Goal: Task Accomplishment & Management: Use online tool/utility

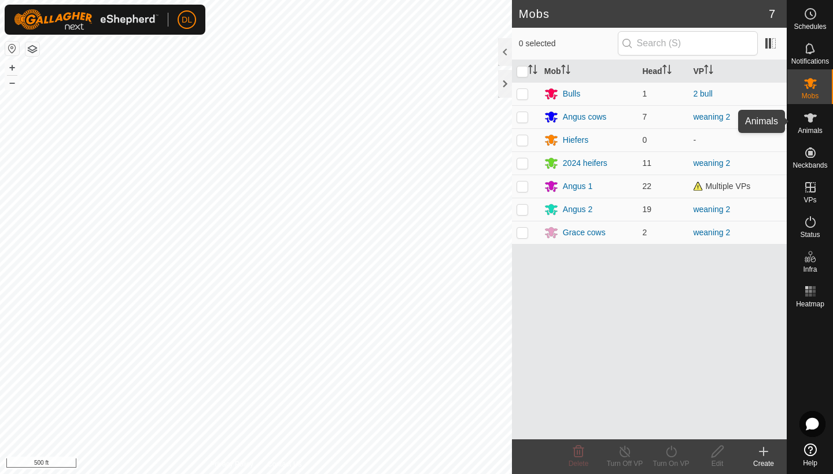
click at [817, 122] on icon at bounding box center [811, 118] width 14 height 14
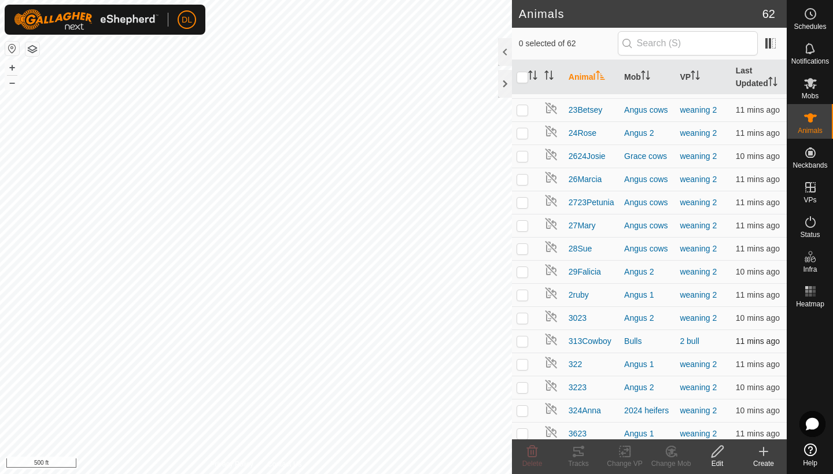
scroll to position [692, 0]
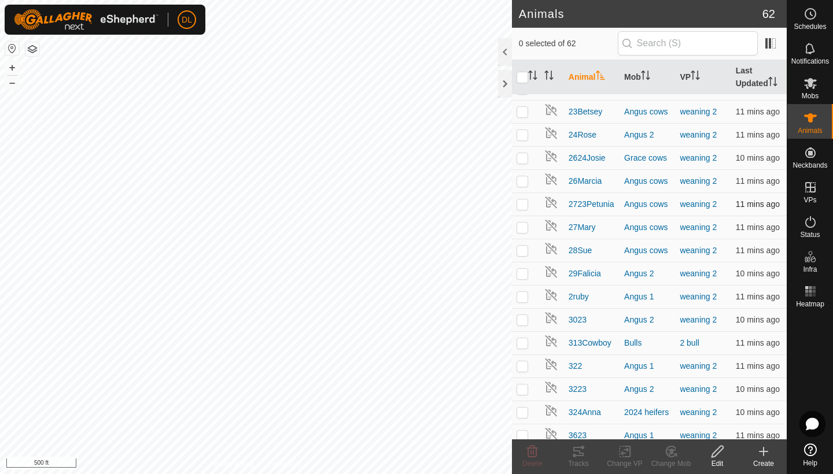
click at [524, 204] on p-checkbox at bounding box center [523, 204] width 12 height 9
checkbox input "true"
click at [624, 463] on div "Change VP" at bounding box center [625, 464] width 46 height 10
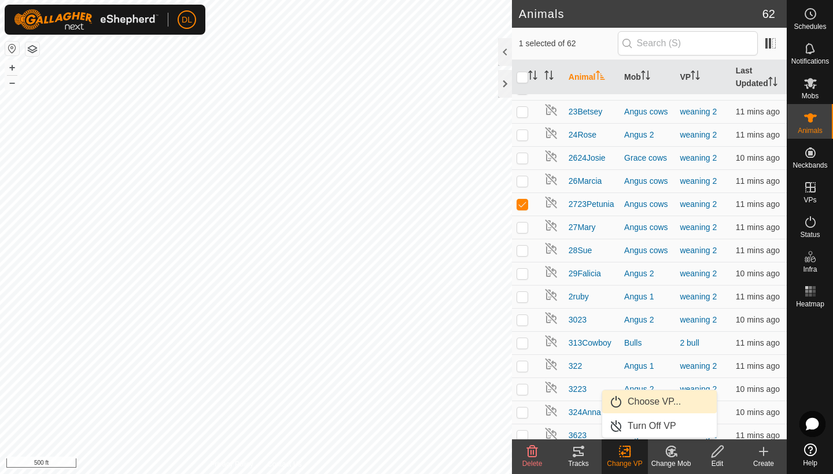
click at [636, 404] on link "Choose VP..." at bounding box center [659, 402] width 115 height 23
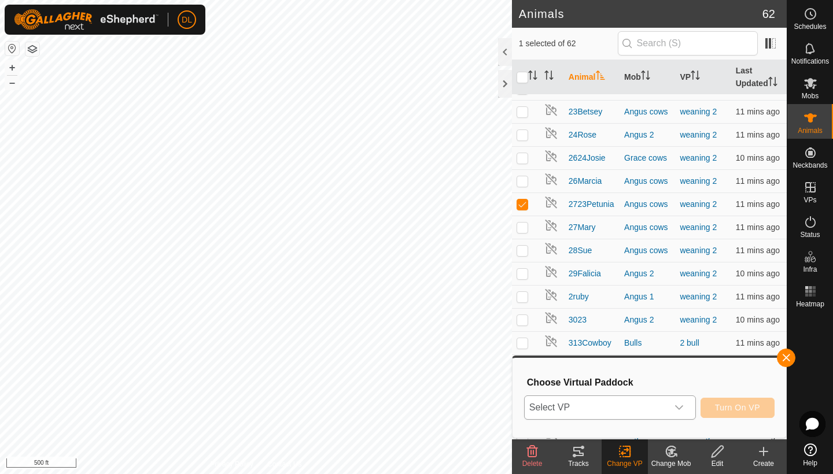
click at [615, 403] on span "Select VP" at bounding box center [596, 407] width 143 height 23
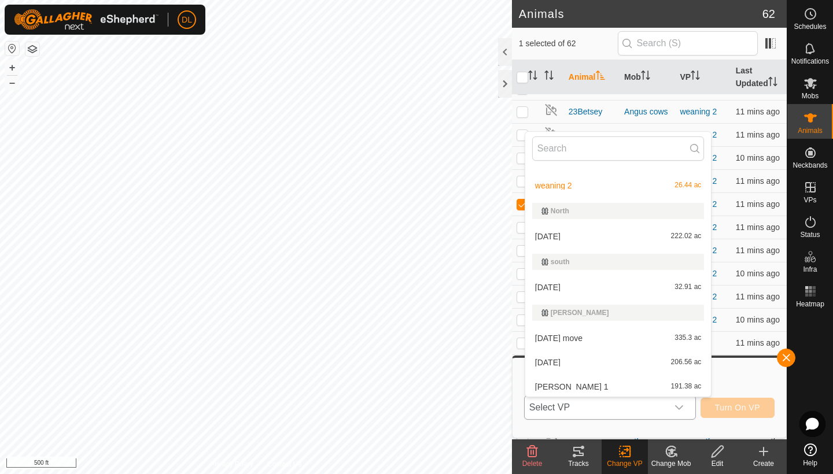
scroll to position [133, 0]
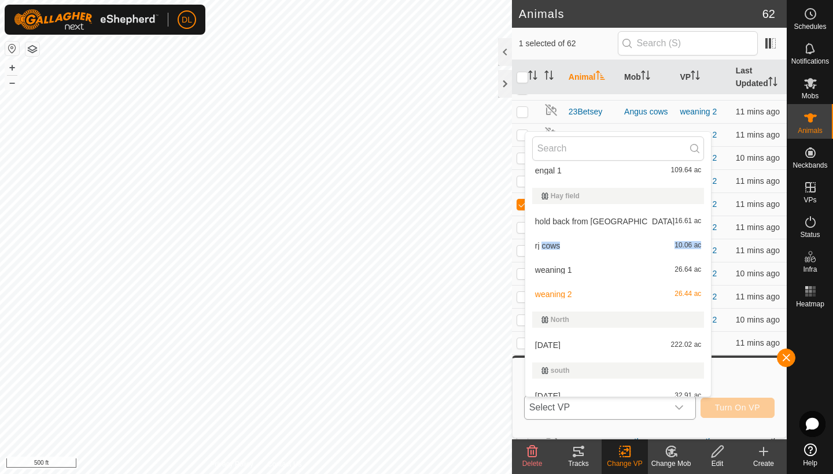
click at [542, 246] on li "rj cows 10.06 ac" at bounding box center [618, 245] width 186 height 23
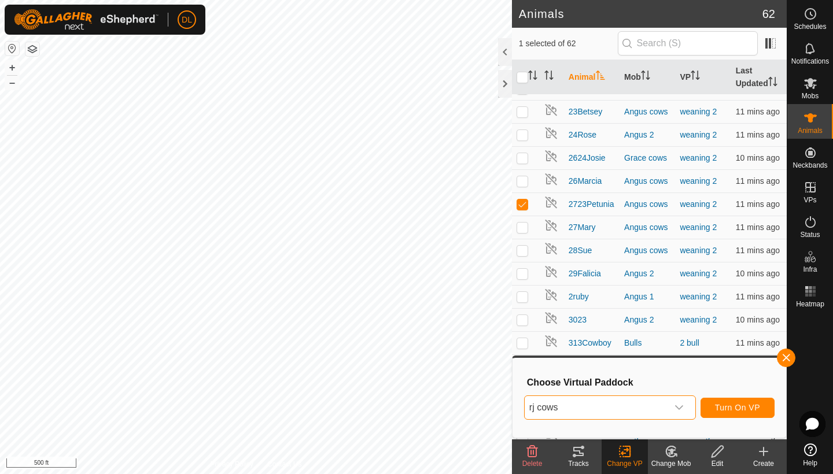
click at [732, 411] on span "Turn On VP" at bounding box center [737, 407] width 45 height 9
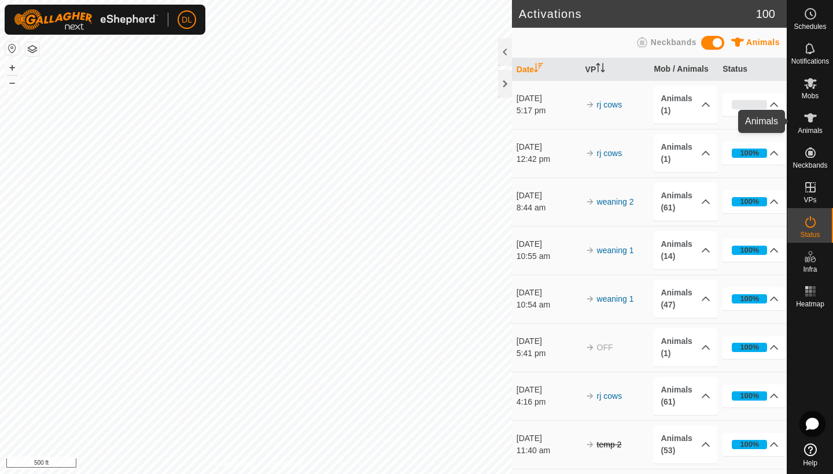
click at [814, 119] on icon at bounding box center [811, 118] width 14 height 14
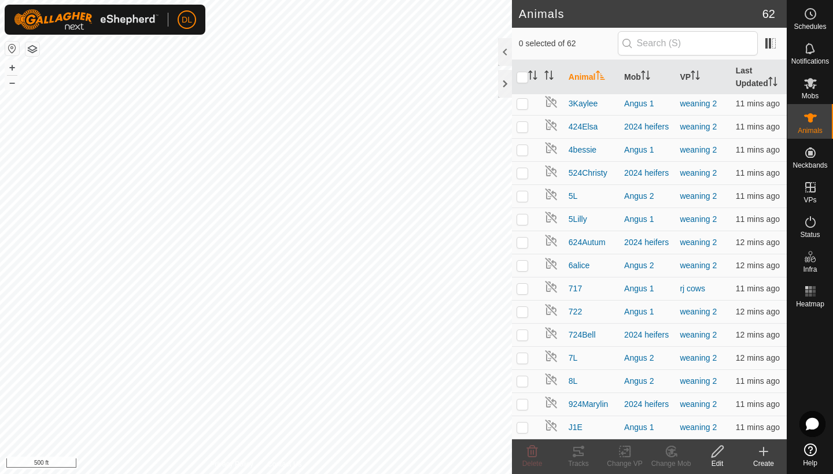
scroll to position [1096, 0]
click at [524, 288] on p-checkbox at bounding box center [523, 288] width 12 height 9
checkbox input "true"
